Goal: Task Accomplishment & Management: Use online tool/utility

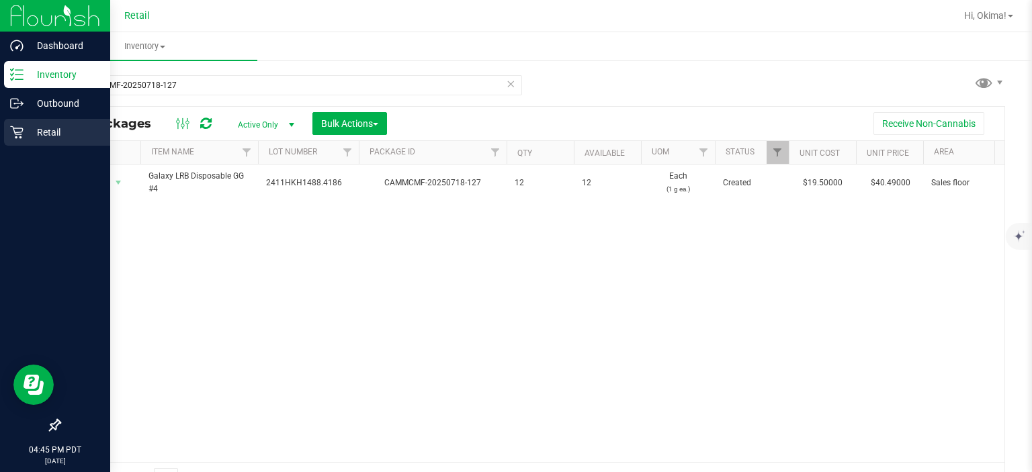
click at [8, 140] on div "Retail" at bounding box center [57, 132] width 106 height 27
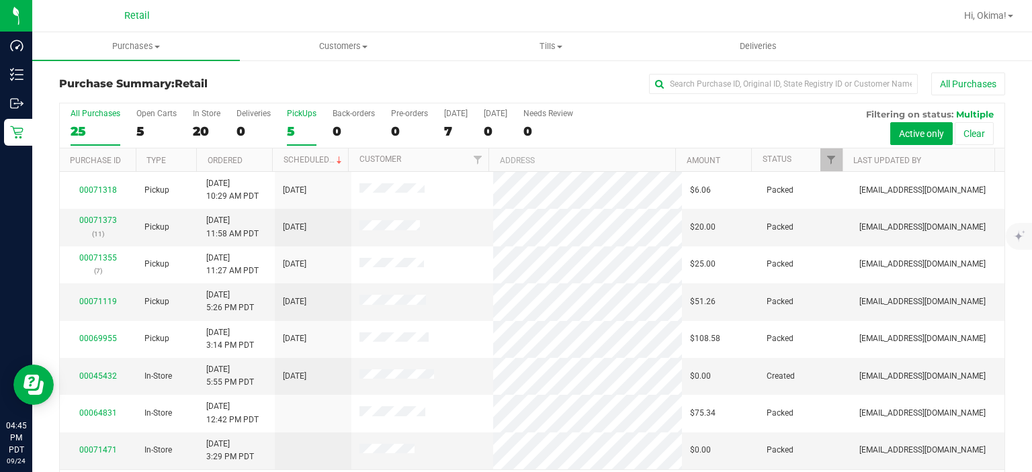
click at [295, 126] on div "5" at bounding box center [302, 131] width 30 height 15
click at [0, 0] on input "PickUps 5" at bounding box center [0, 0] width 0 height 0
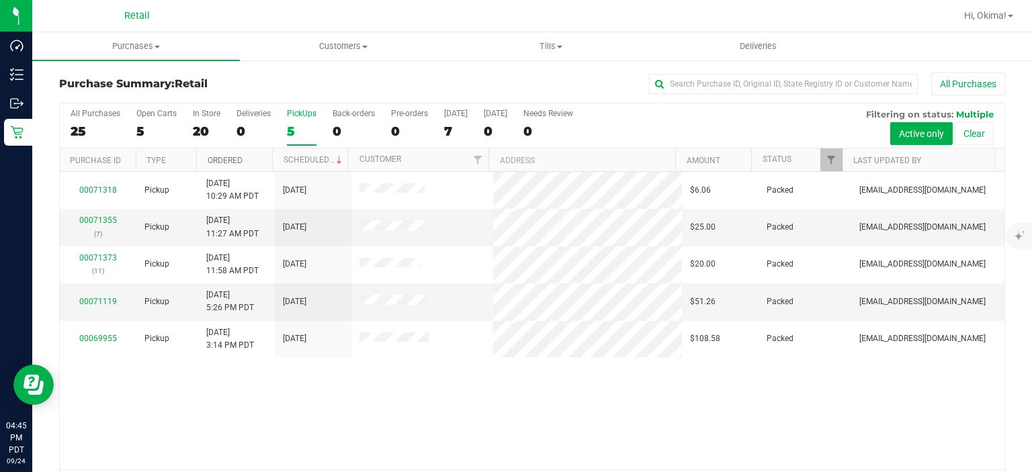
click at [226, 161] on link "Ordered" at bounding box center [225, 160] width 35 height 9
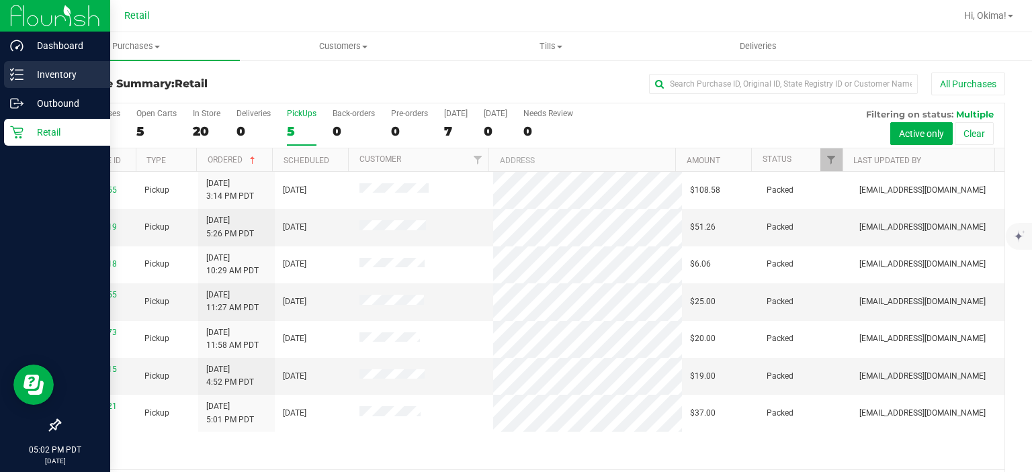
click at [11, 74] on icon at bounding box center [16, 74] width 13 height 13
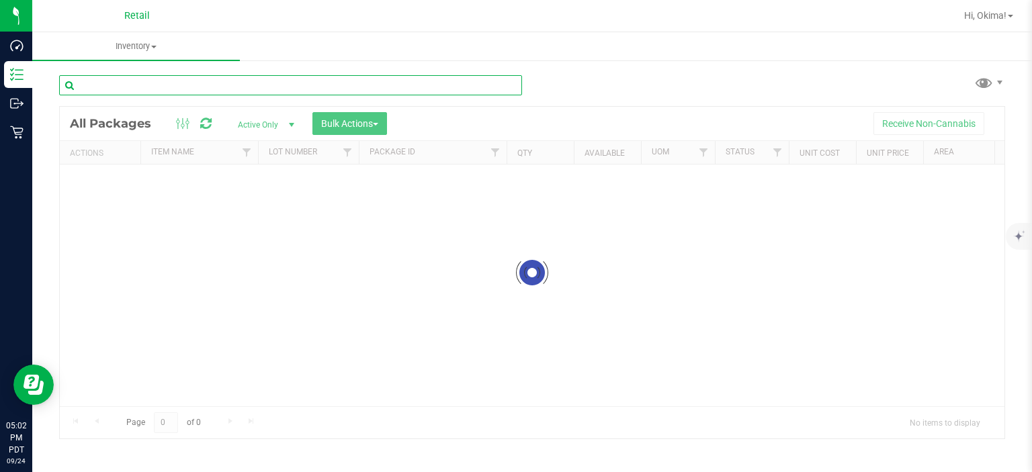
click at [218, 86] on input "text" at bounding box center [290, 85] width 463 height 20
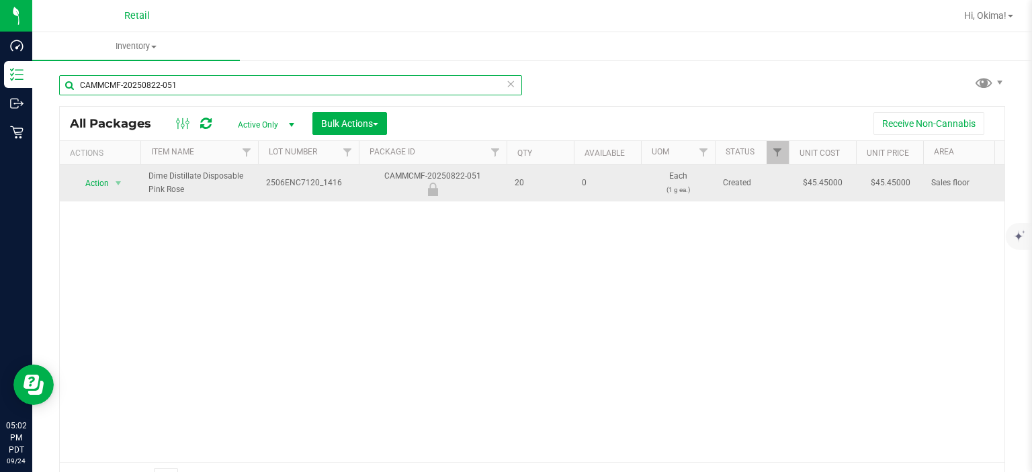
type input "CAMMCMF-20250822-051"
click at [104, 191] on span "Action" at bounding box center [91, 183] width 36 height 19
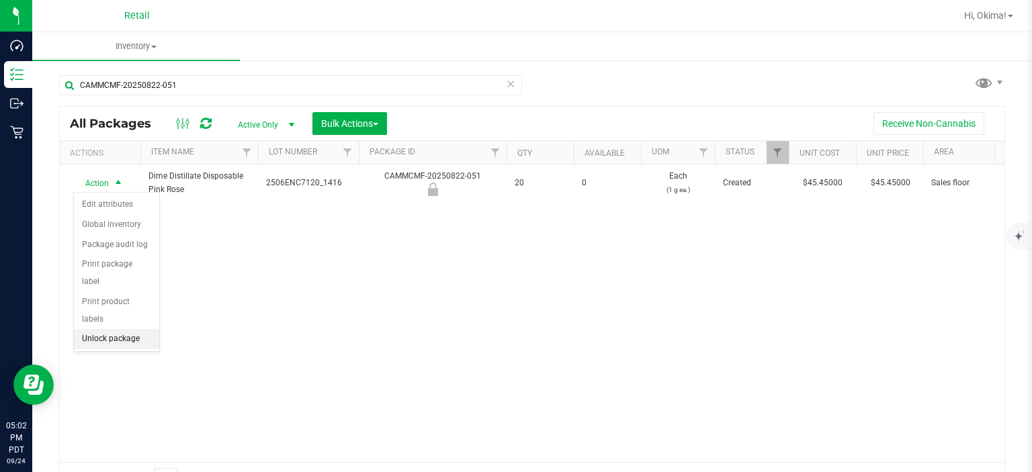
click at [126, 329] on li "Unlock package" at bounding box center [116, 339] width 85 height 20
